Goal: Task Accomplishment & Management: Use online tool/utility

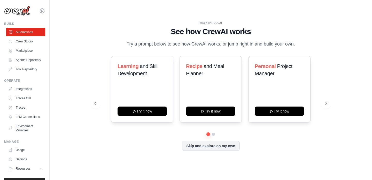
click at [279, 140] on div "Learning and Skill Development Try it now Recipe and Meal Planner Try it now Pe…" at bounding box center [210, 103] width 232 height 94
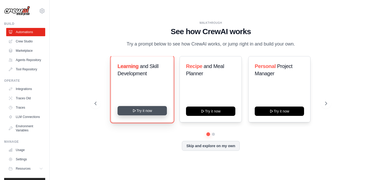
click at [147, 112] on button "Try it now" at bounding box center [141, 110] width 49 height 9
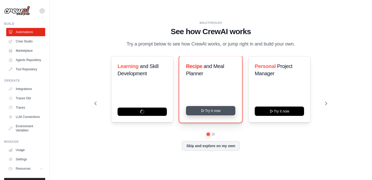
click at [218, 109] on button "Try it now" at bounding box center [210, 110] width 49 height 9
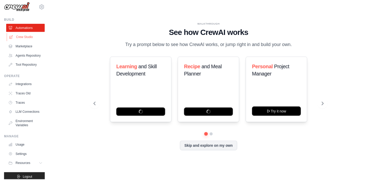
scroll to position [7, 0]
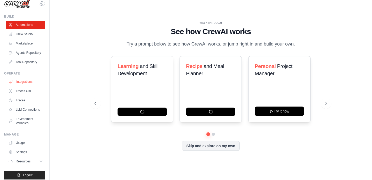
click at [25, 85] on link "Integrations" at bounding box center [26, 81] width 39 height 8
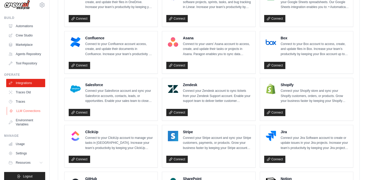
scroll to position [19, 0]
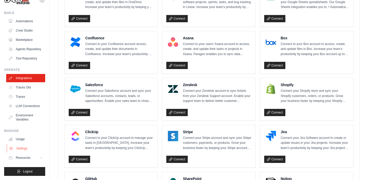
click at [23, 147] on link "Settings" at bounding box center [26, 148] width 39 height 8
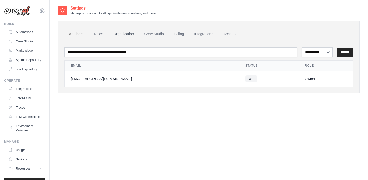
click at [126, 34] on link "Organization" at bounding box center [123, 34] width 29 height 14
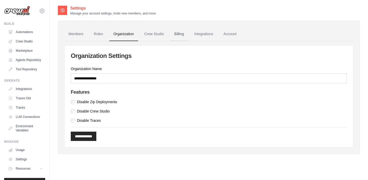
click at [184, 35] on link "Billing" at bounding box center [179, 34] width 18 height 14
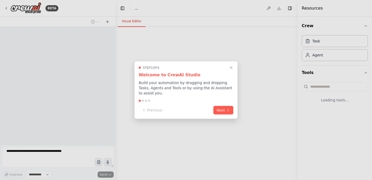
select select "****"
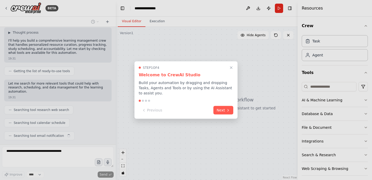
scroll to position [46, 0]
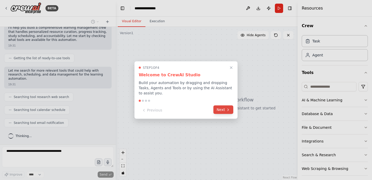
click at [222, 109] on button "Next" at bounding box center [223, 109] width 20 height 9
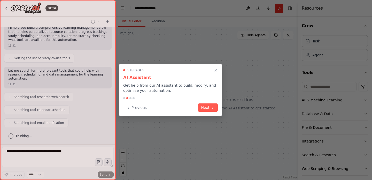
scroll to position [81, 0]
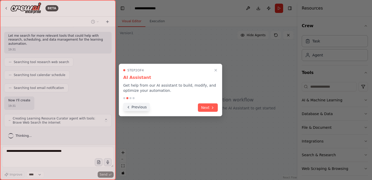
click at [142, 107] on button "Previous" at bounding box center [136, 107] width 27 height 9
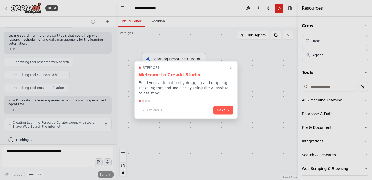
scroll to position [85, 0]
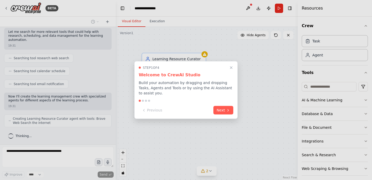
drag, startPoint x: 157, startPoint y: 83, endPoint x: 183, endPoint y: 84, distance: 25.3
click at [183, 84] on p "Build your automation by dragging and dropping Tasks, Agents and Tools or by us…" at bounding box center [186, 87] width 94 height 15
drag, startPoint x: 203, startPoint y: 83, endPoint x: 228, endPoint y: 83, distance: 25.3
click at [228, 83] on p "Build your automation by dragging and dropping Tasks, Agents and Tools or by us…" at bounding box center [186, 87] width 94 height 15
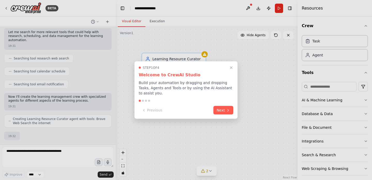
scroll to position [120, 0]
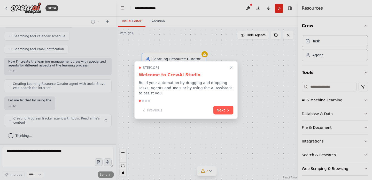
drag, startPoint x: 160, startPoint y: 87, endPoint x: 225, endPoint y: 90, distance: 65.1
click at [225, 90] on p "Build your automation by dragging and dropping Tasks, Agents and Tools or by us…" at bounding box center [186, 87] width 94 height 15
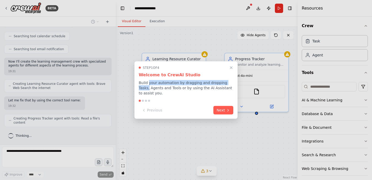
drag, startPoint x: 148, startPoint y: 83, endPoint x: 232, endPoint y: 83, distance: 84.2
click at [232, 83] on p "Build your automation by dragging and dropping Tasks, Agents and Tools or by us…" at bounding box center [186, 87] width 94 height 15
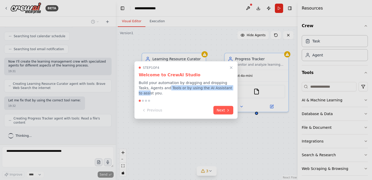
drag, startPoint x: 157, startPoint y: 88, endPoint x: 225, endPoint y: 88, distance: 67.9
click at [225, 88] on p "Build your automation by dragging and dropping Tasks, Agents and Tools or by us…" at bounding box center [186, 87] width 94 height 15
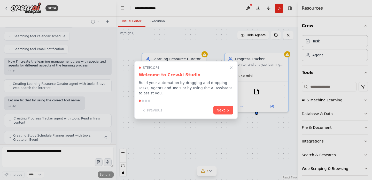
scroll to position [137, 0]
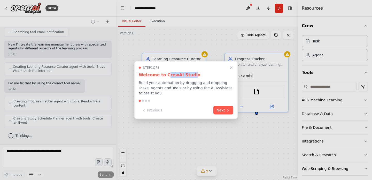
drag, startPoint x: 165, startPoint y: 75, endPoint x: 188, endPoint y: 76, distance: 23.3
click at [188, 76] on h3 "Welcome to CrewAI Studio" at bounding box center [186, 75] width 94 height 6
click at [226, 107] on icon at bounding box center [228, 109] width 4 height 4
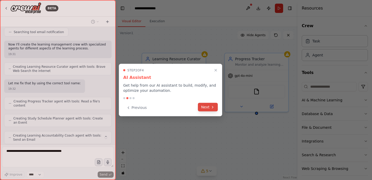
click at [208, 110] on button "Next" at bounding box center [208, 107] width 20 height 9
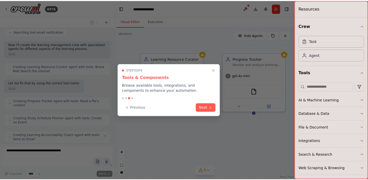
scroll to position [154, 0]
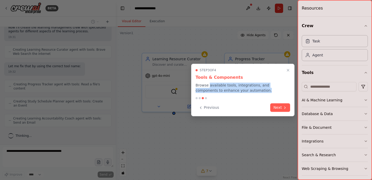
drag, startPoint x: 209, startPoint y: 85, endPoint x: 268, endPoint y: 88, distance: 59.4
click at [268, 88] on p "Browse available tools, integrations, and components to enhance your automation." at bounding box center [242, 88] width 94 height 10
click at [281, 107] on button "Next" at bounding box center [280, 107] width 20 height 9
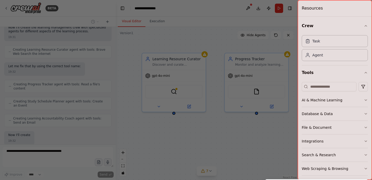
scroll to position [185, 0]
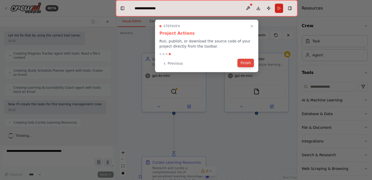
click at [248, 60] on button "Finish" at bounding box center [245, 63] width 17 height 9
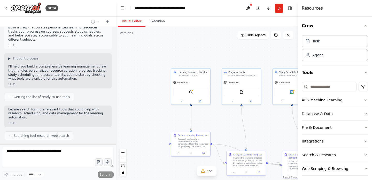
scroll to position [0, 0]
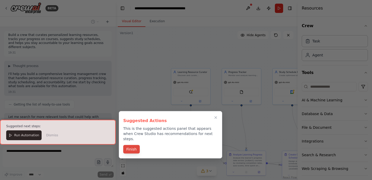
click at [135, 145] on button "Finish" at bounding box center [131, 149] width 17 height 9
click at [135, 144] on div ".deletable-edge-delete-btn { width: 20px; height: 20px; border: 0px solid #ffff…" at bounding box center [207, 103] width 182 height 153
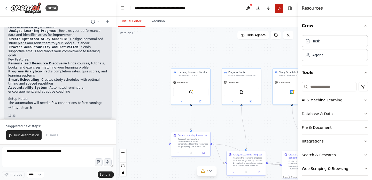
click at [279, 10] on button "Run" at bounding box center [279, 8] width 8 height 9
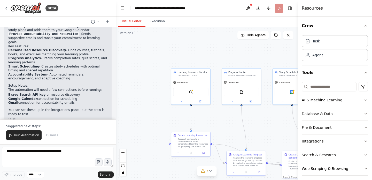
scroll to position [480, 0]
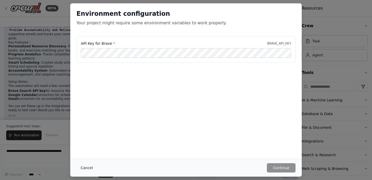
click at [86, 166] on button "Cancel" at bounding box center [86, 167] width 20 height 9
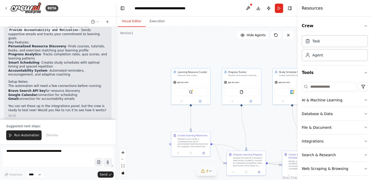
click at [210, 171] on icon at bounding box center [210, 171] width 4 height 4
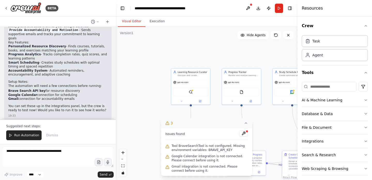
click at [245, 122] on icon at bounding box center [246, 123] width 4 height 4
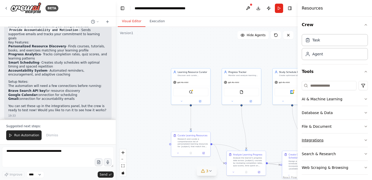
scroll to position [0, 0]
click at [160, 21] on button "Execution" at bounding box center [156, 21] width 23 height 11
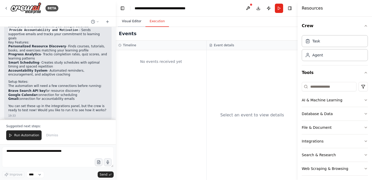
click at [135, 23] on button "Visual Editor" at bounding box center [132, 21] width 28 height 11
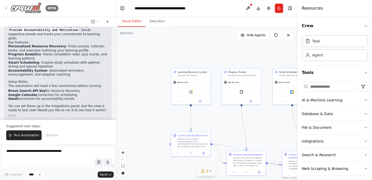
click at [7, 9] on icon at bounding box center [6, 8] width 4 height 4
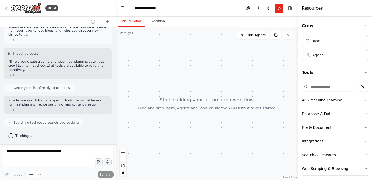
scroll to position [25, 0]
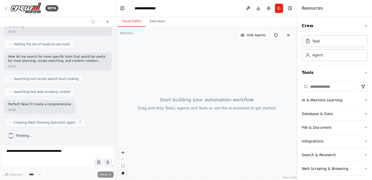
click at [9, 76] on div "Searching tool recipe search food cooking" at bounding box center [43, 78] width 79 height 9
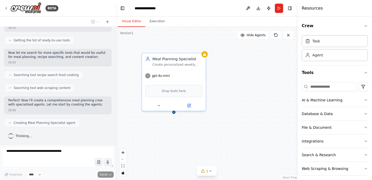
click at [31, 39] on span "Getting the list of ready-to-use tools" at bounding box center [42, 40] width 56 height 4
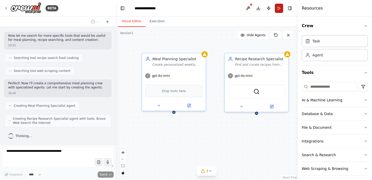
click at [279, 8] on button "Run" at bounding box center [279, 8] width 8 height 9
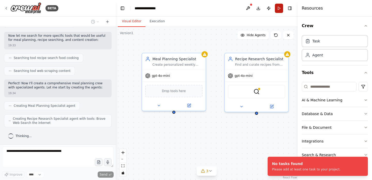
scroll to position [90, 0]
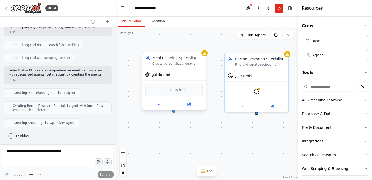
click at [180, 83] on div "Drop tools here" at bounding box center [174, 89] width 64 height 19
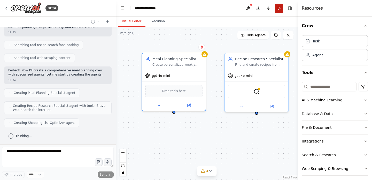
click at [277, 9] on button "Run" at bounding box center [279, 8] width 8 height 9
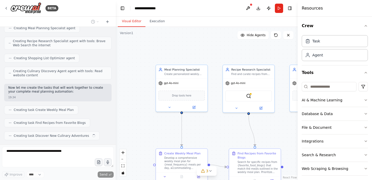
scroll to position [167, 0]
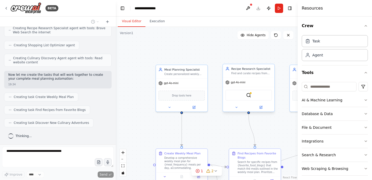
click at [252, 84] on div "gpt-4o-mini" at bounding box center [248, 82] width 51 height 9
click at [198, 77] on div "Meal Planning Specialist Create personalized weekly meal plans based on {dietar…" at bounding box center [181, 70] width 51 height 13
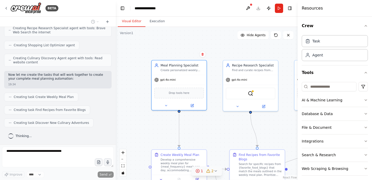
click at [215, 171] on icon at bounding box center [216, 171] width 4 height 4
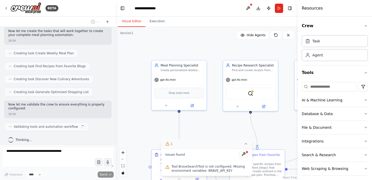
scroll to position [215, 0]
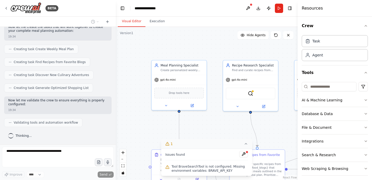
click at [215, 170] on span "Tool BraveSearchTool is not configured. Missing environment variables: BRAVE_AP…" at bounding box center [209, 168] width 76 height 8
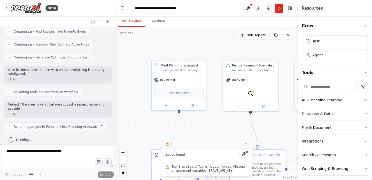
scroll to position [250, 0]
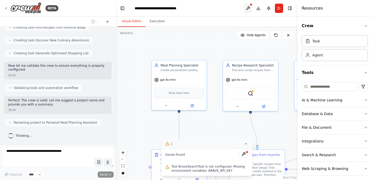
click at [247, 9] on button at bounding box center [248, 8] width 8 height 9
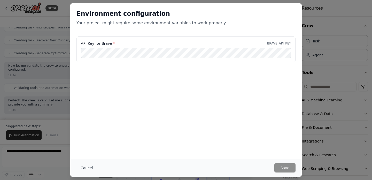
click at [84, 169] on button "Cancel" at bounding box center [86, 167] width 20 height 9
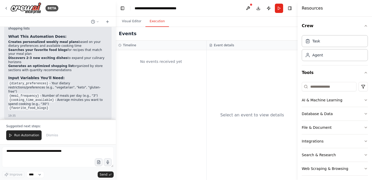
click at [160, 22] on button "Execution" at bounding box center [156, 21] width 23 height 11
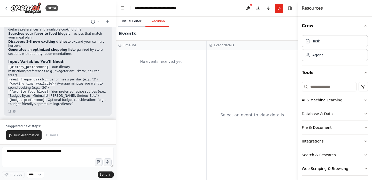
click at [129, 21] on button "Visual Editor" at bounding box center [132, 21] width 28 height 11
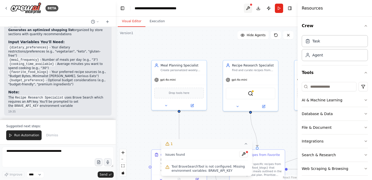
scroll to position [447, 0]
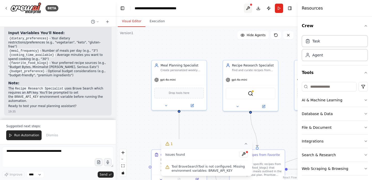
click at [247, 9] on button at bounding box center [248, 8] width 8 height 9
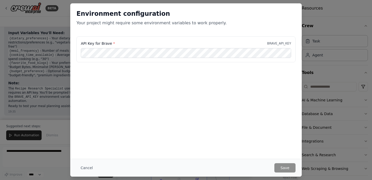
click at [101, 44] on label "API Key for Brave *" at bounding box center [98, 43] width 34 height 5
click at [84, 167] on button "Cancel" at bounding box center [86, 167] width 20 height 9
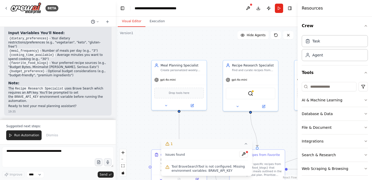
click at [98, 22] on icon at bounding box center [97, 21] width 3 height 3
click at [6, 10] on div at bounding box center [58, 90] width 116 height 180
click at [7, 9] on icon at bounding box center [6, 8] width 4 height 4
